Goal: Check status

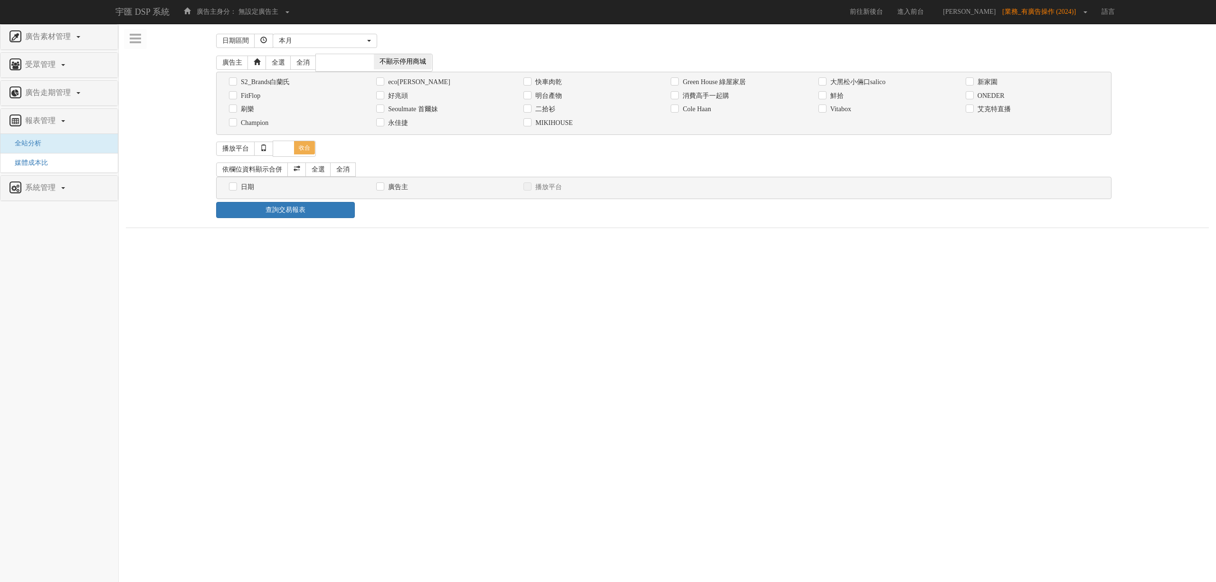
click at [699, 95] on label "消費高手一起購" at bounding box center [704, 95] width 49 height 9
click at [677, 95] on input "消費高手一起購" at bounding box center [673, 96] width 6 height 6
checkbox input "true"
click at [237, 188] on div "日期" at bounding box center [295, 187] width 133 height 10
click at [242, 185] on label "日期" at bounding box center [246, 186] width 16 height 9
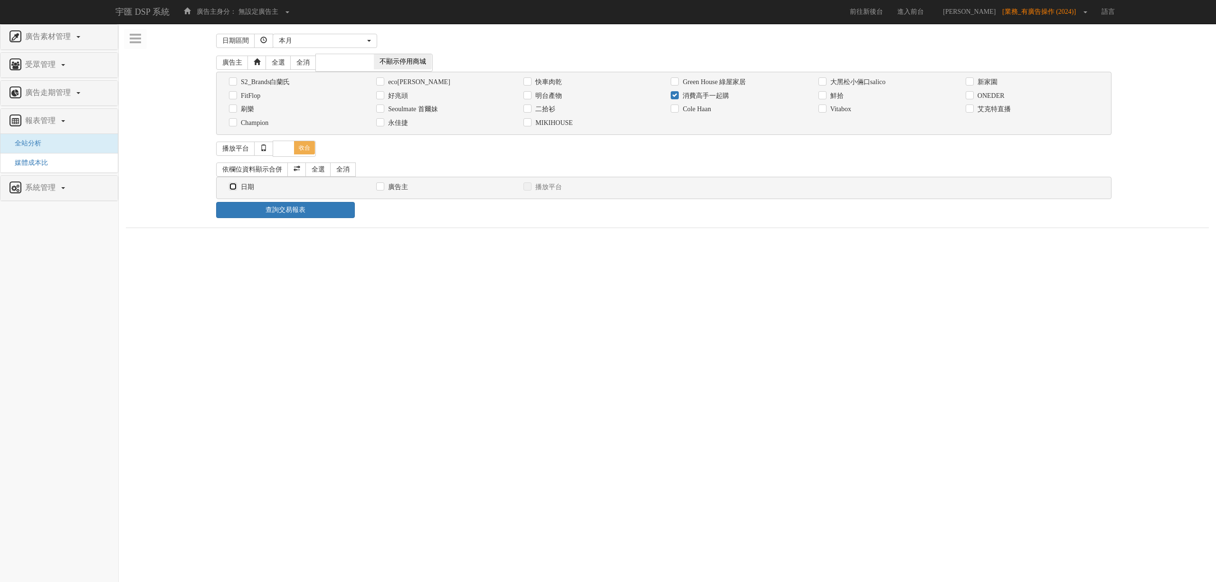
click at [235, 185] on input "日期" at bounding box center [232, 187] width 6 height 6
checkbox input "true"
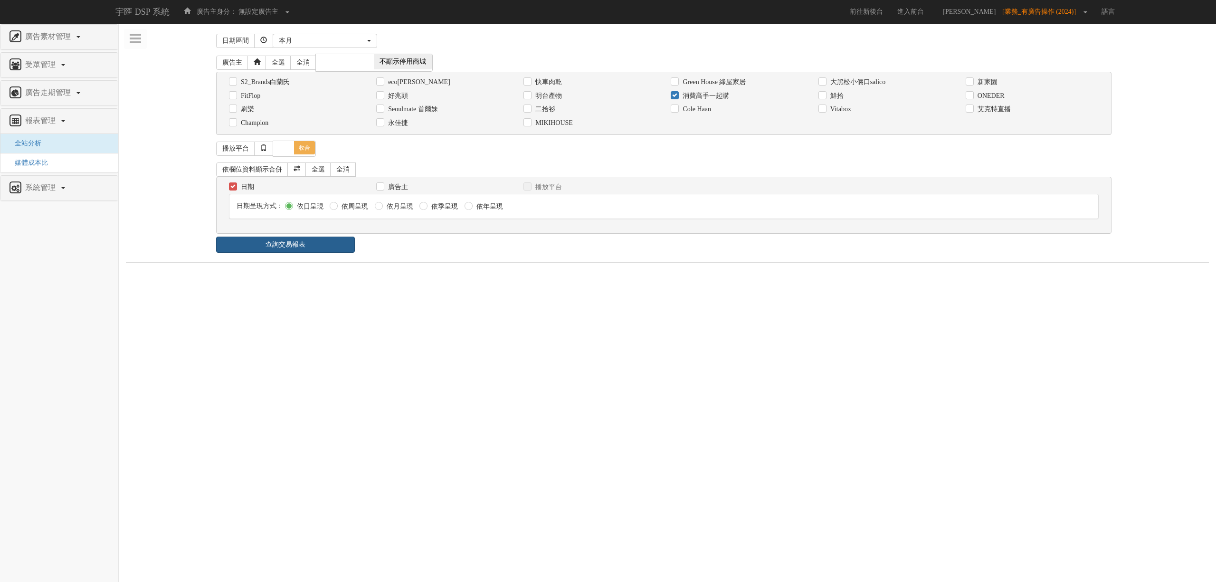
click at [308, 251] on link "查詢交易報表" at bounding box center [285, 244] width 139 height 16
click at [500, 261] on div "日期區間 昨天 本周 上週 本月 上月 過去7天 過去14天 過去30天 指定日期 本月 開始日期 [DATE] 結束日期 [DATE] 廣告主 全選 全消 …" at bounding box center [667, 275] width 1083 height 489
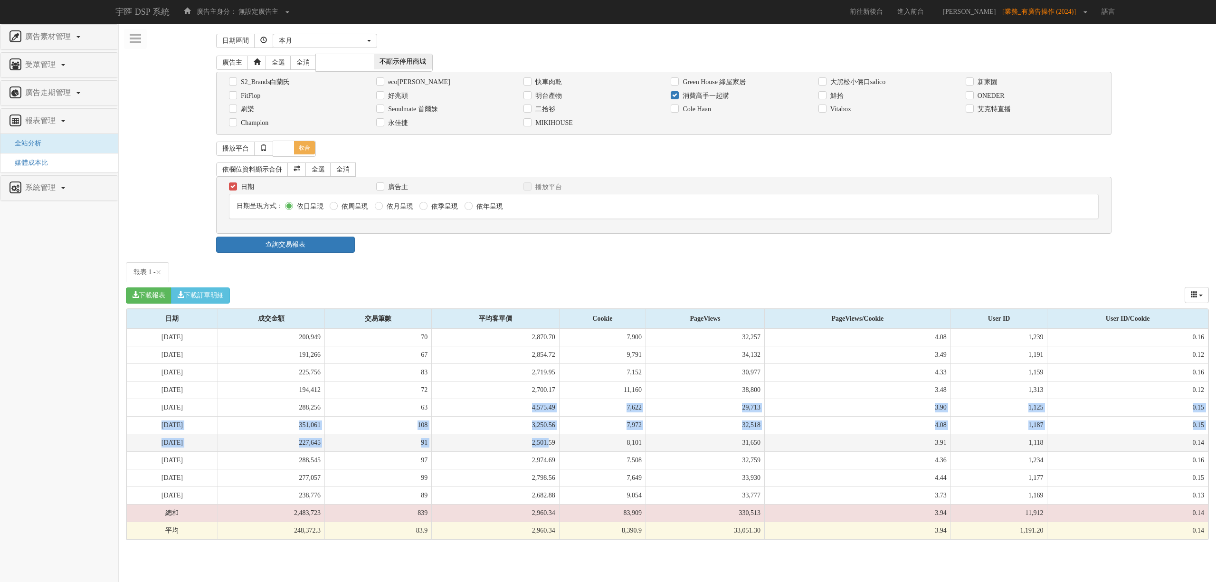
drag, startPoint x: 525, startPoint y: 416, endPoint x: 555, endPoint y: 441, distance: 38.8
click at [555, 441] on tbody "[DATE] 200,949 70 2,870.70 7,900 32,257 4.08 1,239 0.16 [DATE] 191,266 67 2,854…" at bounding box center [667, 434] width 1081 height 211
click at [555, 441] on td "2,501.59" at bounding box center [496, 443] width 128 height 18
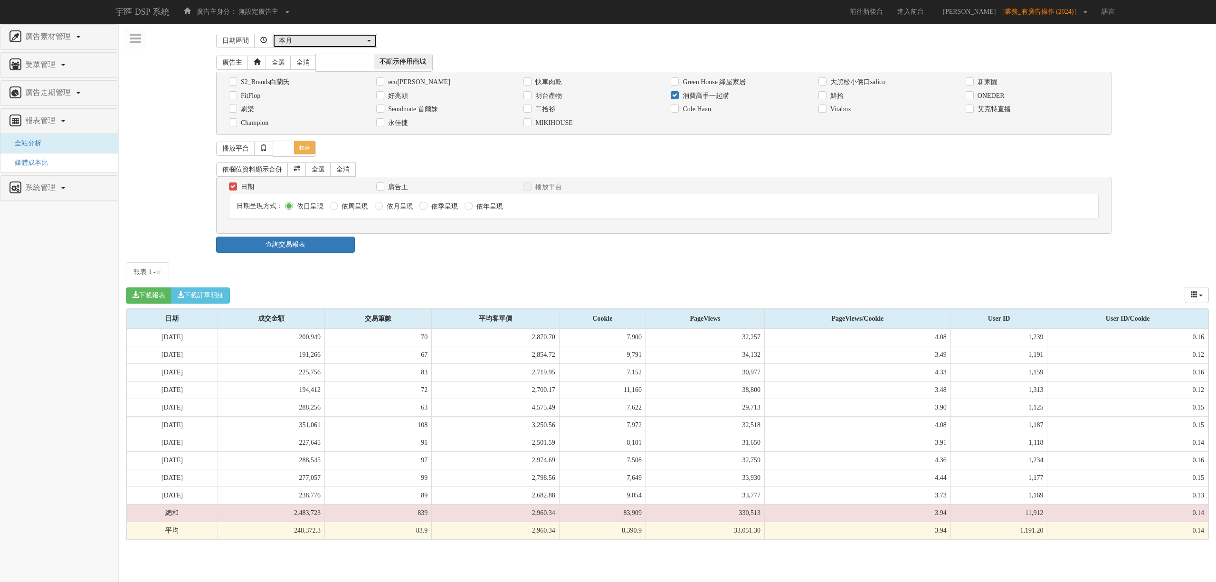
click at [346, 39] on div "本月" at bounding box center [322, 40] width 86 height 9
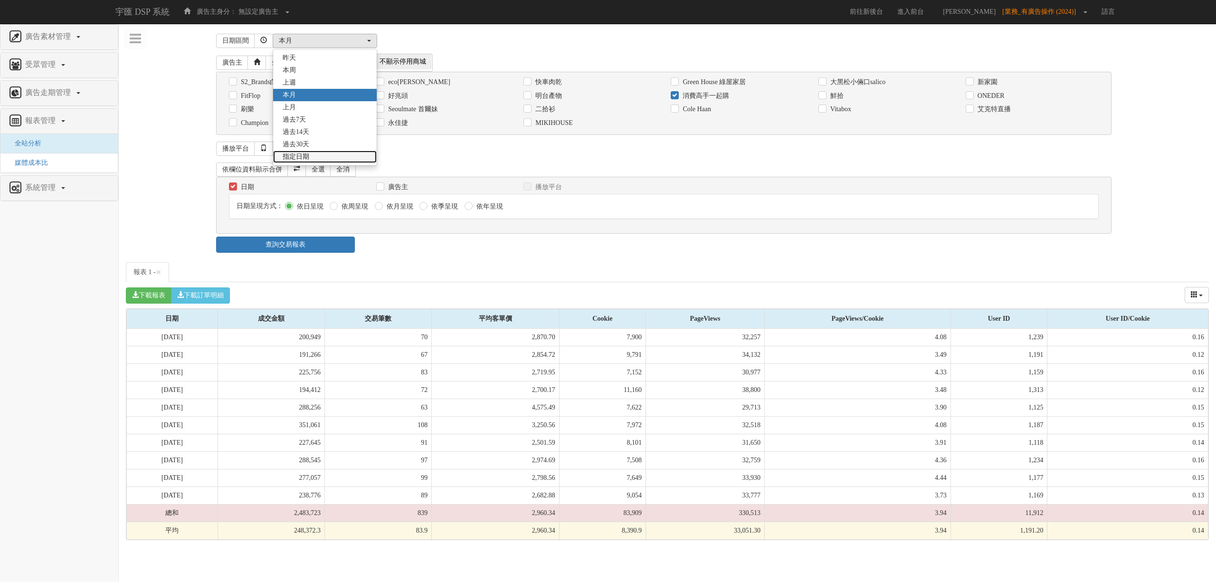
click at [327, 153] on link "指定日期" at bounding box center [325, 157] width 104 height 12
select select "Custom"
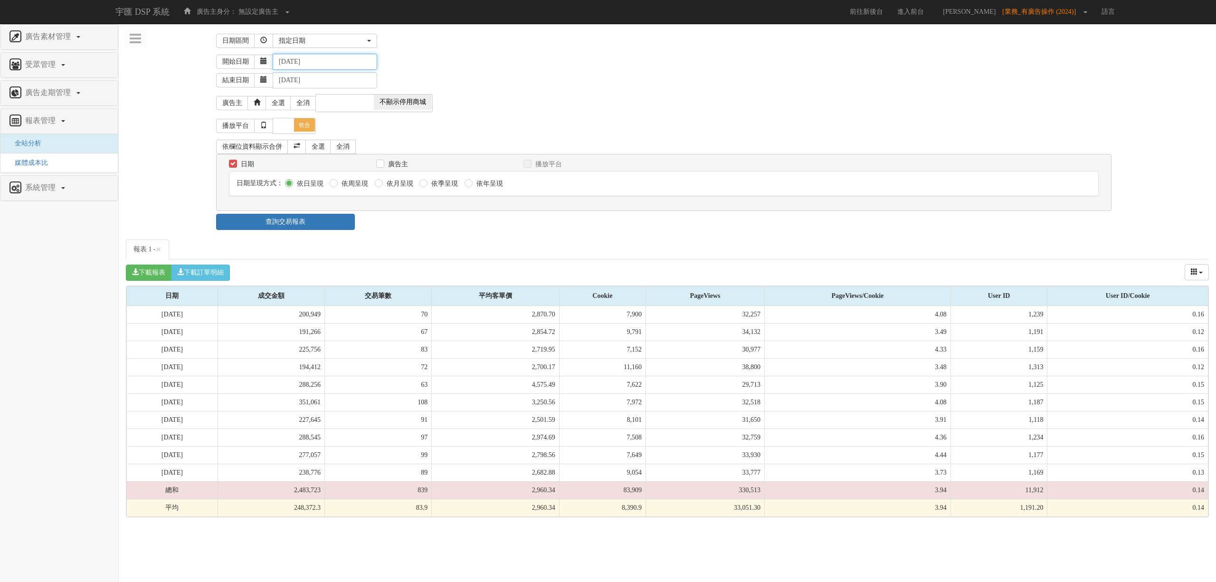
click at [327, 58] on input "[DATE]" at bounding box center [325, 62] width 104 height 16
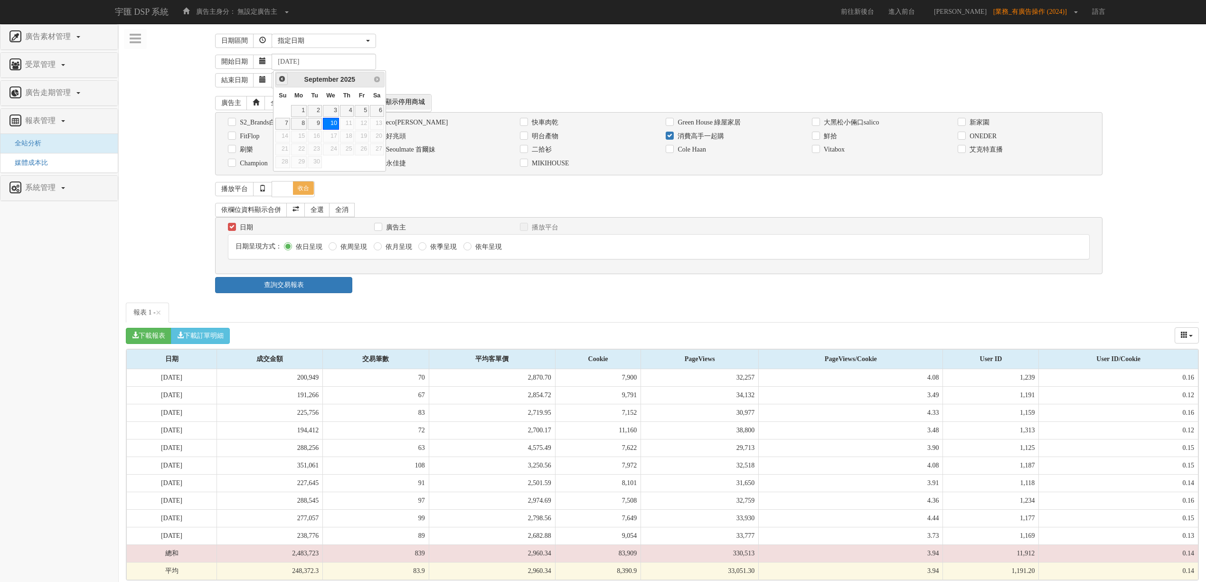
click at [287, 82] on link "Prev" at bounding box center [282, 79] width 12 height 12
click at [302, 164] on link "25" at bounding box center [299, 162] width 16 height 12
type input "[DATE]"
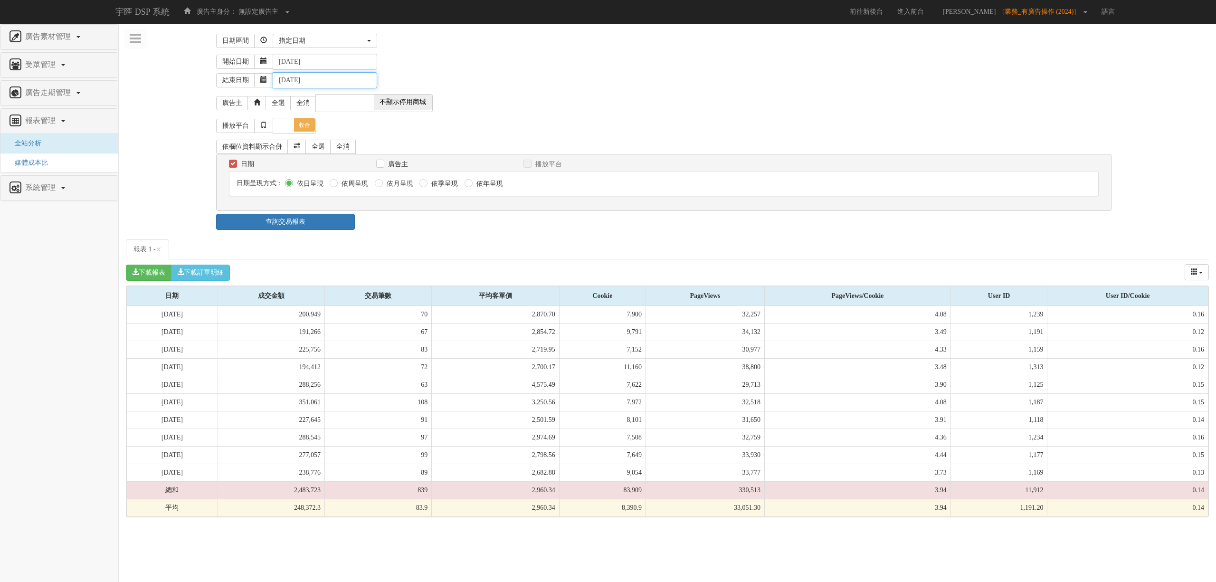
click at [301, 76] on input "[DATE]" at bounding box center [325, 80] width 104 height 16
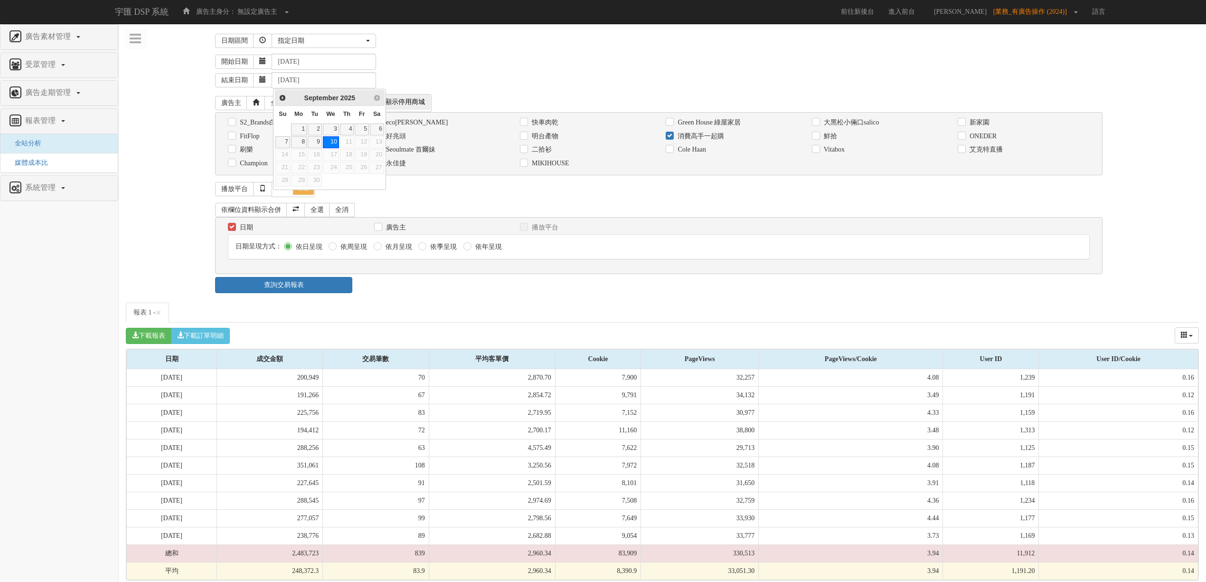
click at [282, 96] on span "Prev" at bounding box center [283, 98] width 8 height 8
click at [281, 197] on link "31" at bounding box center [282, 194] width 14 height 12
type input "[DATE]"
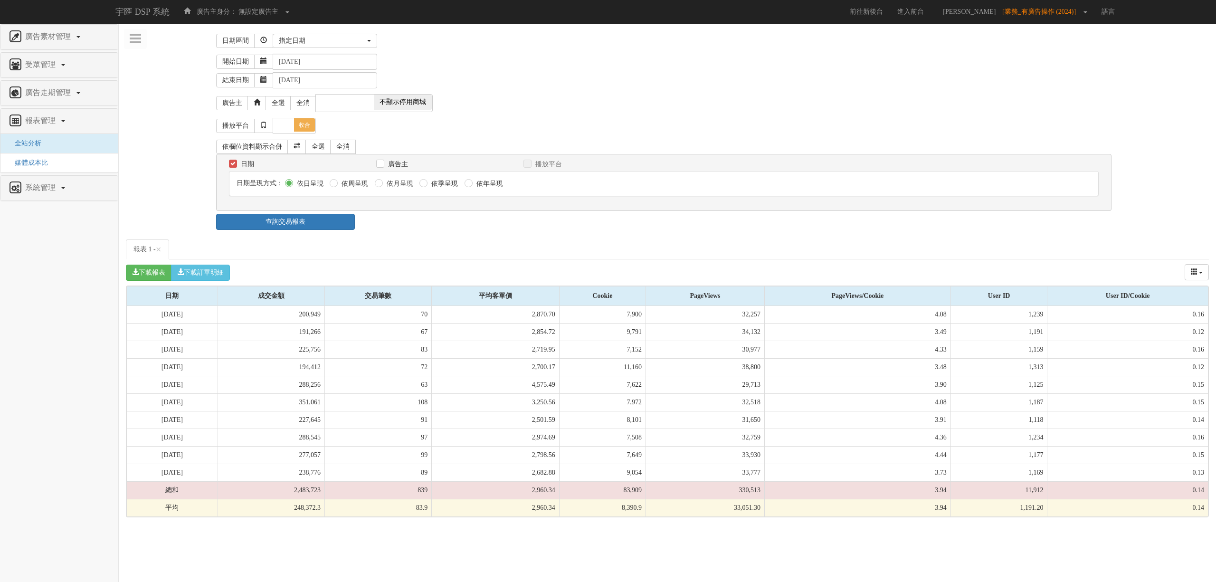
drag, startPoint x: 415, startPoint y: 64, endPoint x: 377, endPoint y: 136, distance: 81.6
click at [416, 64] on div "開始日期 [DATE]" at bounding box center [712, 62] width 992 height 16
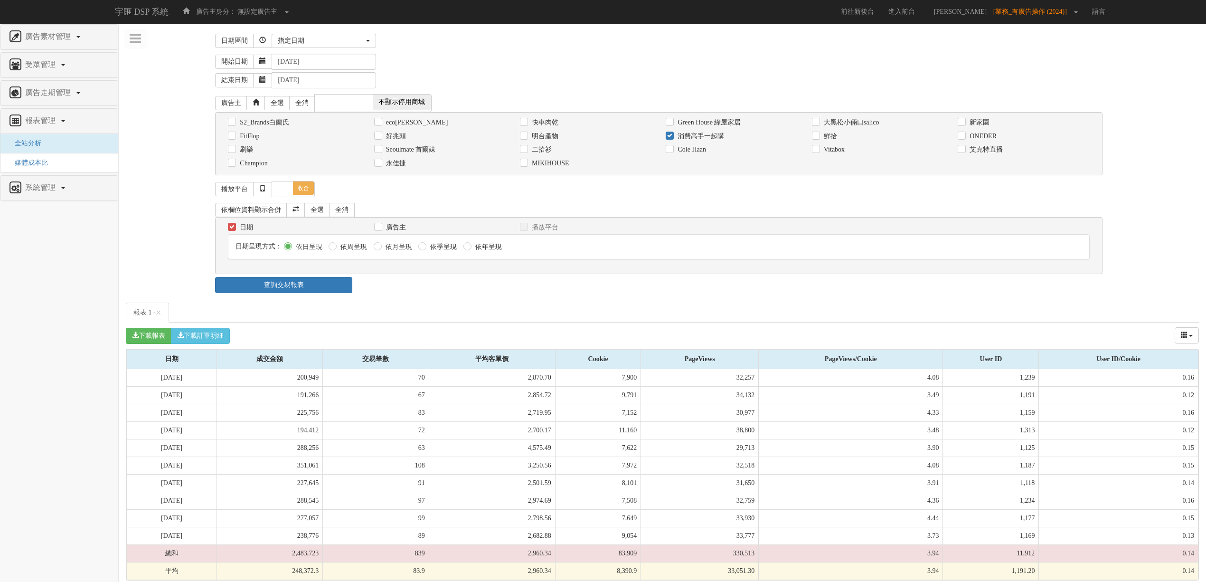
click at [327, 283] on link "查詢交易報表" at bounding box center [283, 285] width 137 height 16
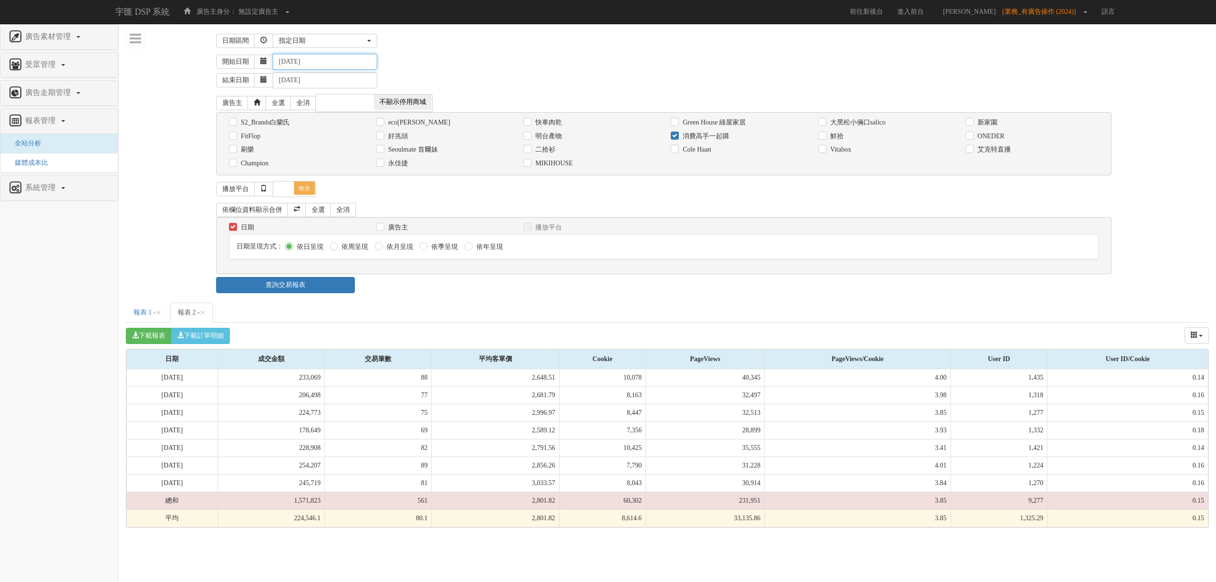
click at [340, 63] on input "[DATE]" at bounding box center [325, 62] width 104 height 16
click at [379, 78] on span "Next" at bounding box center [378, 79] width 8 height 8
click at [303, 111] on link "1" at bounding box center [299, 111] width 16 height 12
type input "[DATE]"
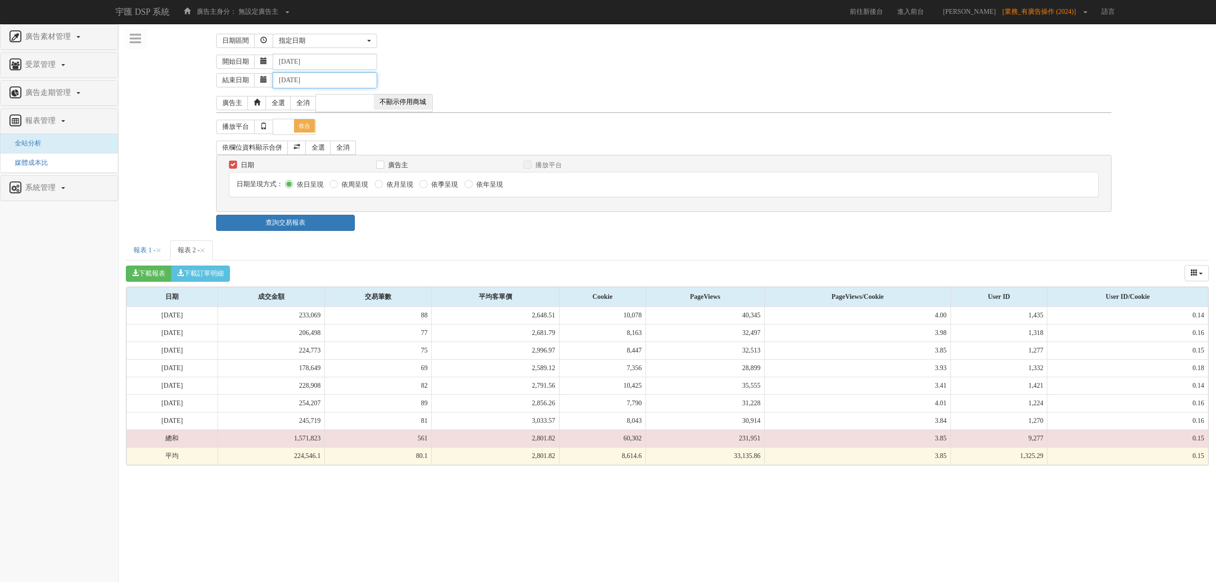
click at [313, 78] on input "[DATE]" at bounding box center [325, 80] width 104 height 16
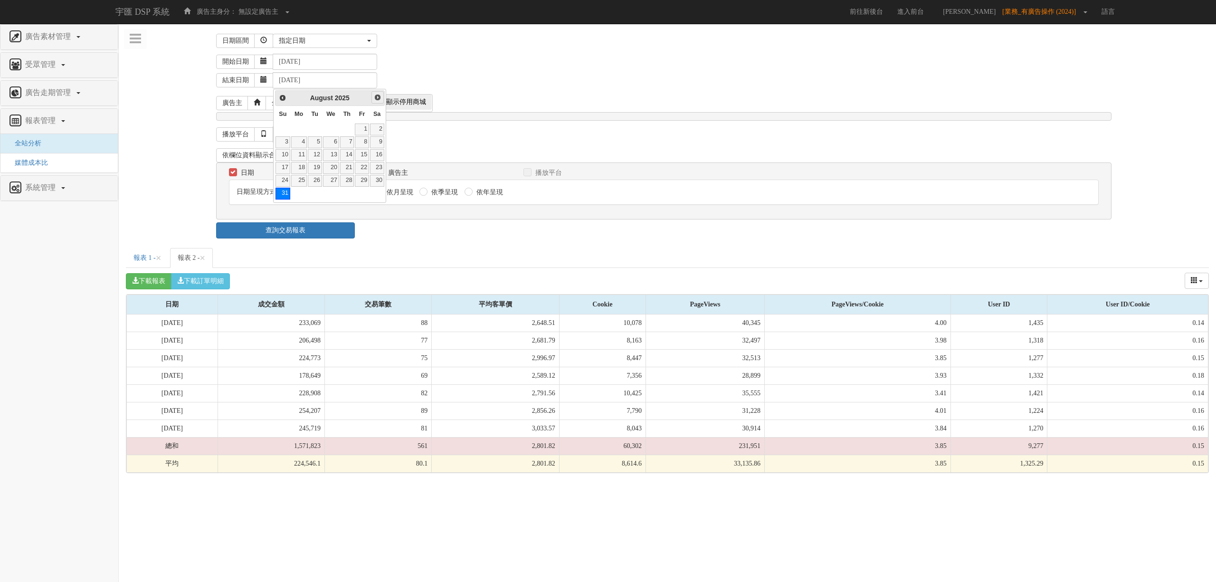
click at [372, 100] on link "Next" at bounding box center [377, 97] width 12 height 12
click at [283, 143] on link "7" at bounding box center [282, 142] width 14 height 12
type input "[DATE]"
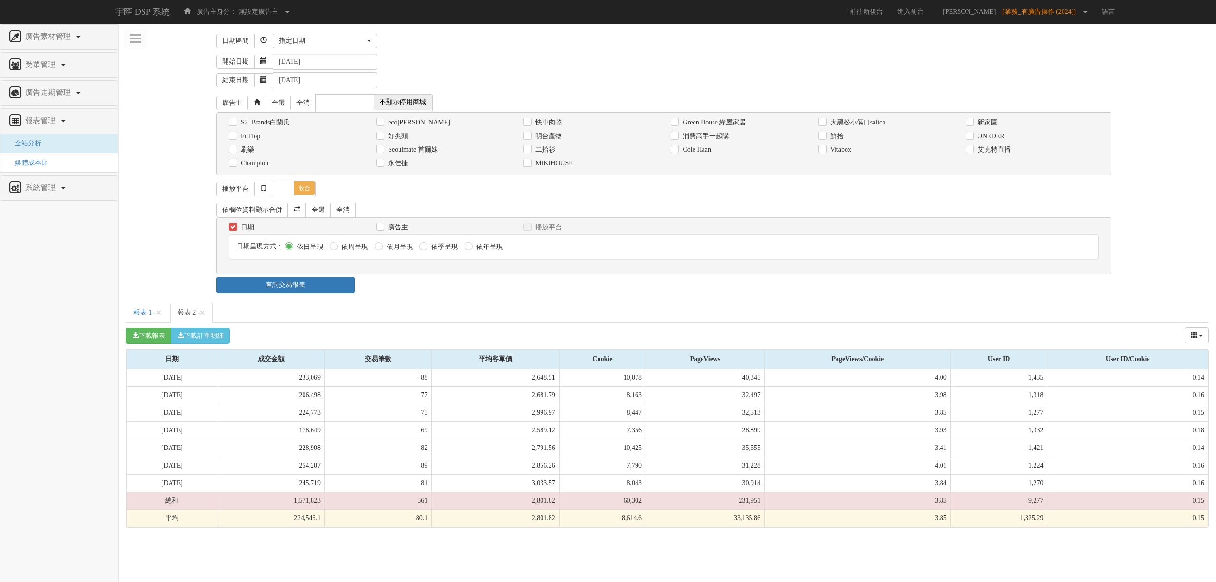
click at [712, 130] on div "消費高手一起購" at bounding box center [736, 136] width 147 height 14
click at [690, 141] on label "消費高手一起購" at bounding box center [704, 136] width 49 height 9
click at [677, 139] on input "消費高手一起購" at bounding box center [673, 136] width 6 height 6
checkbox input "true"
click at [336, 285] on link "查詢交易報表" at bounding box center [285, 285] width 139 height 16
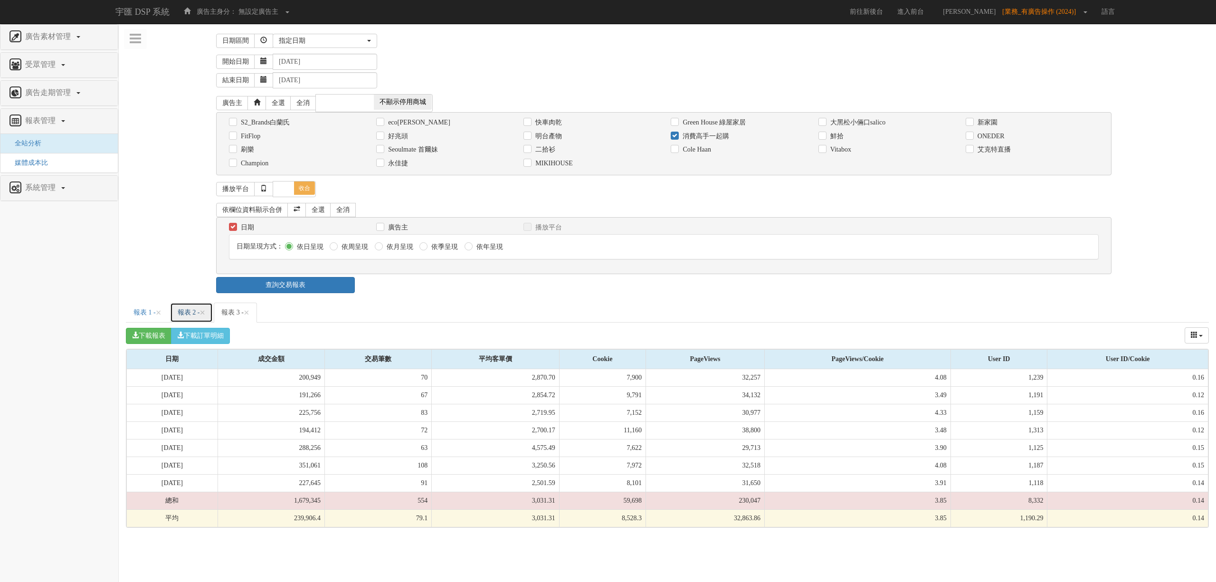
click at [190, 320] on link "報表 2 - ×" at bounding box center [191, 312] width 43 height 20
click at [239, 320] on link "報表 3 - ×" at bounding box center [235, 312] width 43 height 20
click at [188, 311] on link "報表 2 - ×" at bounding box center [191, 312] width 43 height 20
click at [242, 309] on link "報表 3 - ×" at bounding box center [235, 312] width 43 height 20
click at [192, 318] on link "報表 2 - ×" at bounding box center [191, 312] width 43 height 20
